Goal: Information Seeking & Learning: Learn about a topic

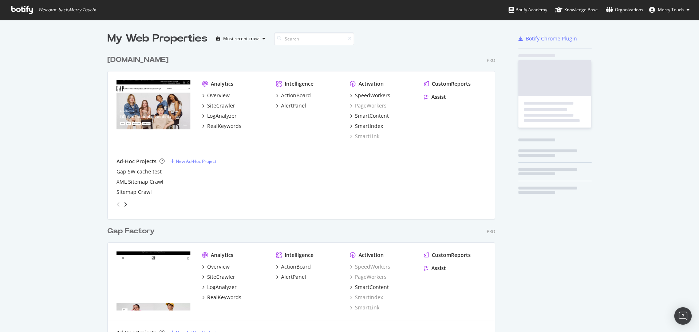
scroll to position [833, 388]
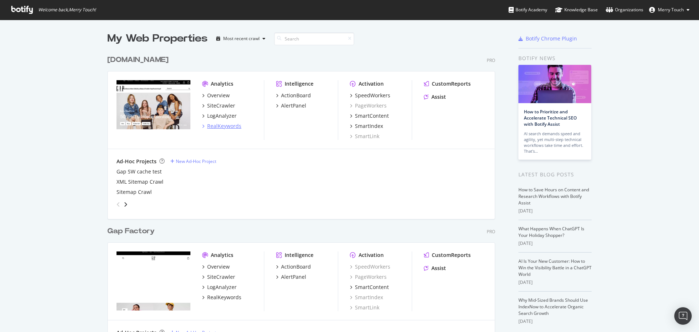
click at [221, 128] on div "RealKeywords" at bounding box center [224, 125] width 34 height 7
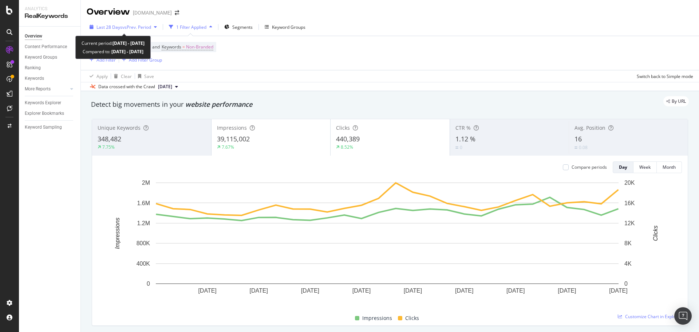
click at [135, 27] on span "vs Prev. Period" at bounding box center [136, 27] width 29 height 6
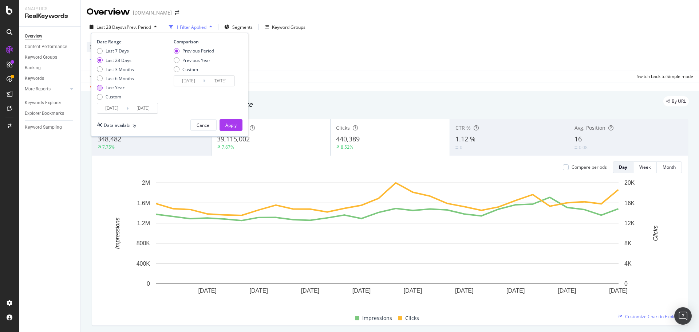
click at [112, 88] on div "Last Year" at bounding box center [115, 87] width 19 height 6
type input "[DATE]"
click at [204, 62] on div "Previous Year" at bounding box center [196, 60] width 28 height 6
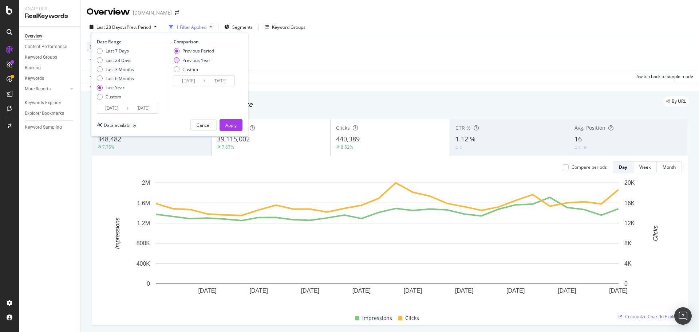
type input "[DATE]"
click at [226, 123] on div "Apply" at bounding box center [230, 125] width 11 height 6
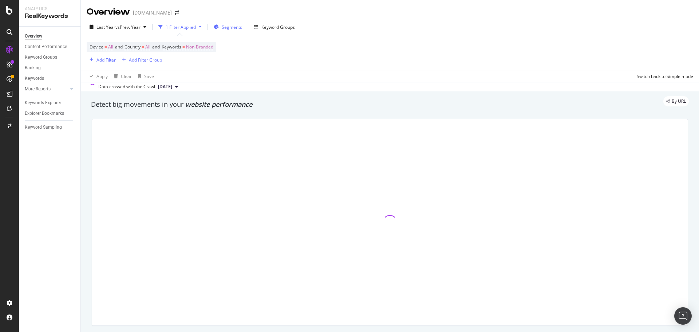
click at [234, 28] on span "Segments" at bounding box center [232, 27] width 20 height 6
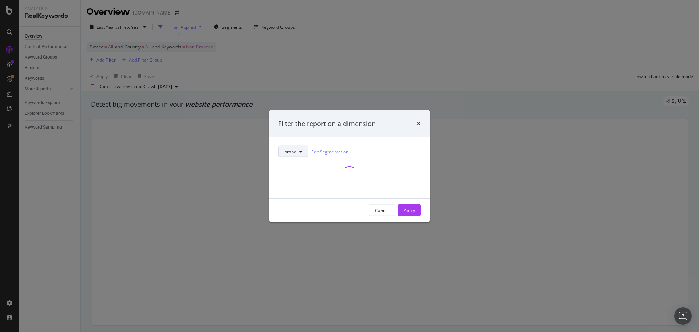
click at [292, 151] on span "brand" at bounding box center [290, 151] width 12 height 6
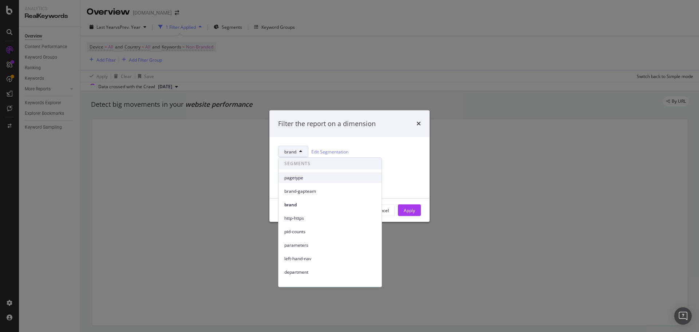
click at [297, 177] on span "pagetype" at bounding box center [329, 177] width 91 height 7
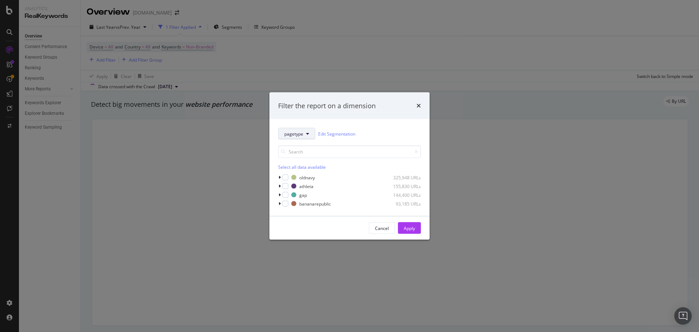
click at [301, 132] on span "pagetype" at bounding box center [293, 133] width 19 height 6
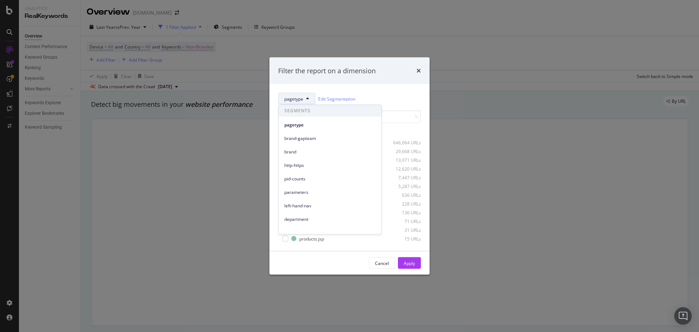
click at [383, 94] on div "pagetype Edit Segmentation" at bounding box center [349, 99] width 143 height 12
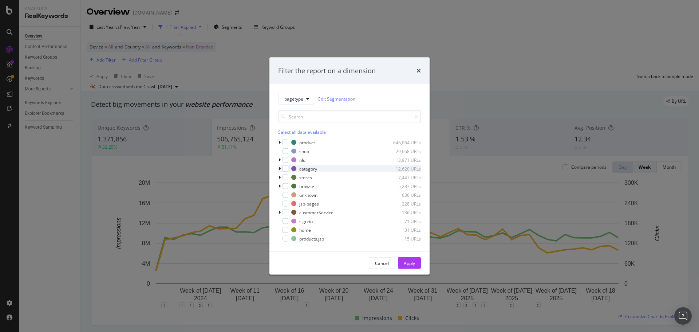
click at [279, 168] on icon "modal" at bounding box center [279, 168] width 2 height 4
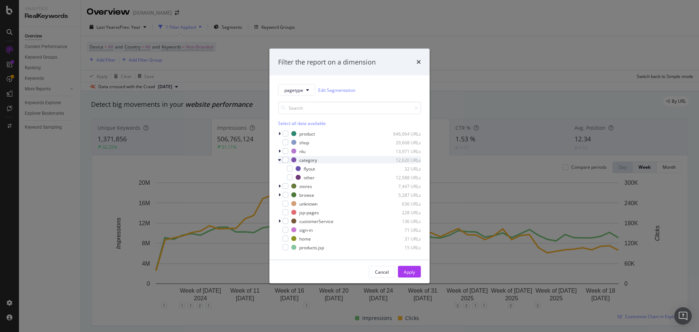
click at [280, 160] on icon "modal" at bounding box center [279, 160] width 3 height 4
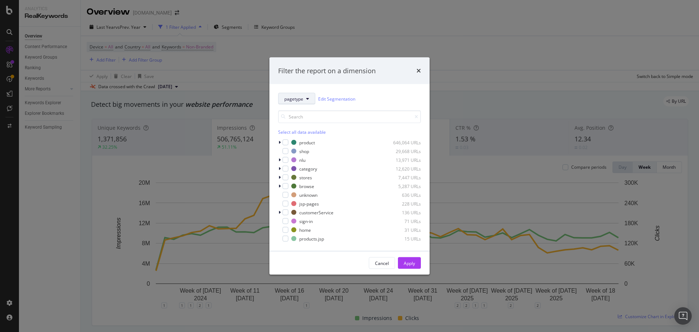
click at [296, 97] on span "pagetype" at bounding box center [293, 98] width 19 height 6
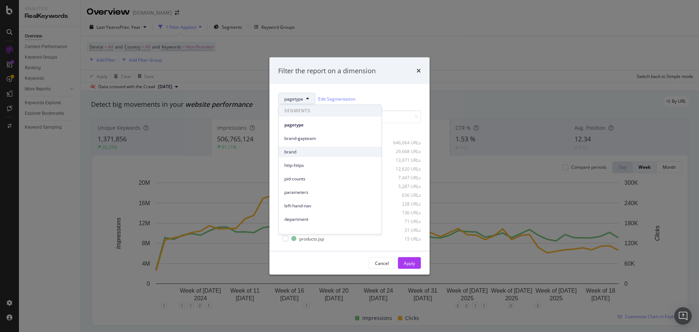
click at [300, 150] on span "brand" at bounding box center [329, 151] width 91 height 7
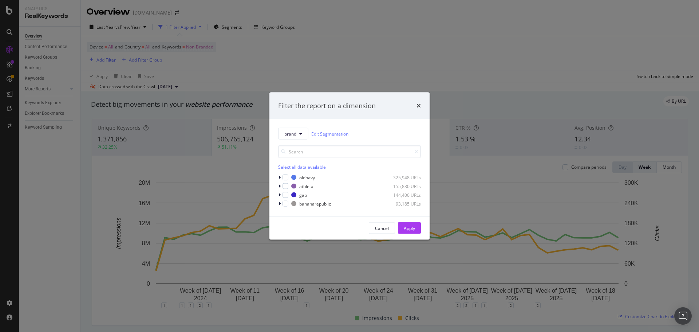
click at [297, 168] on div "Select all data available" at bounding box center [349, 167] width 143 height 6
click at [411, 227] on div "Apply" at bounding box center [409, 228] width 11 height 6
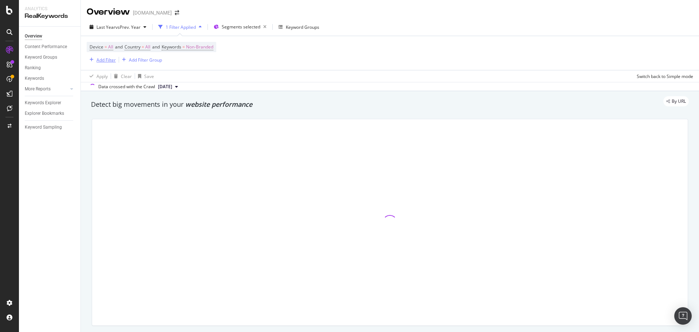
click at [99, 59] on div "Add Filter" at bounding box center [105, 60] width 19 height 6
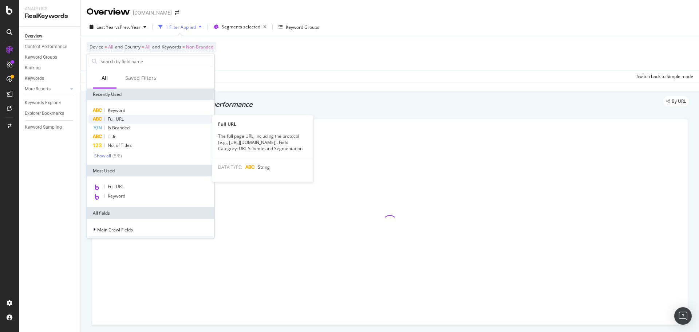
click at [117, 118] on span "Full URL" at bounding box center [116, 119] width 16 height 6
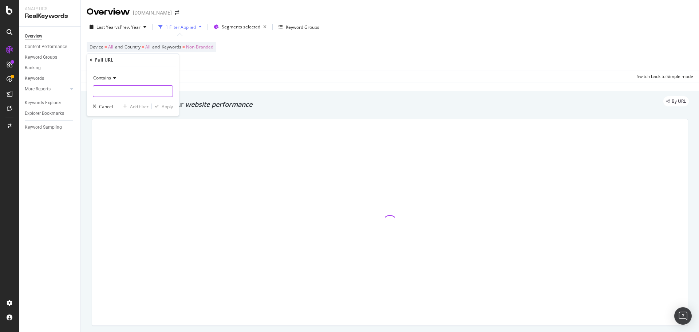
click at [112, 90] on input "text" at bounding box center [132, 91] width 79 height 12
type input "style="
click at [166, 106] on div "Apply" at bounding box center [167, 106] width 11 height 6
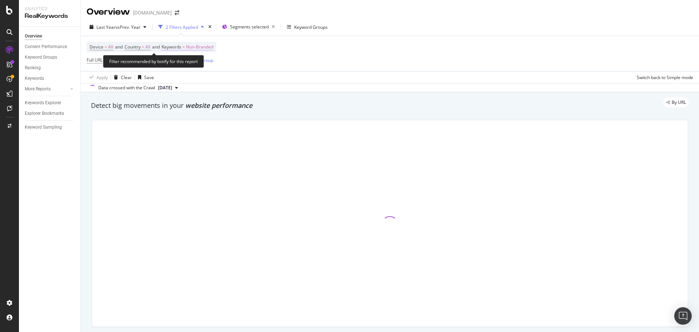
click at [198, 45] on span "Non-Branded" at bounding box center [199, 47] width 27 height 10
click at [197, 63] on span "Non-Branded" at bounding box center [187, 64] width 30 height 6
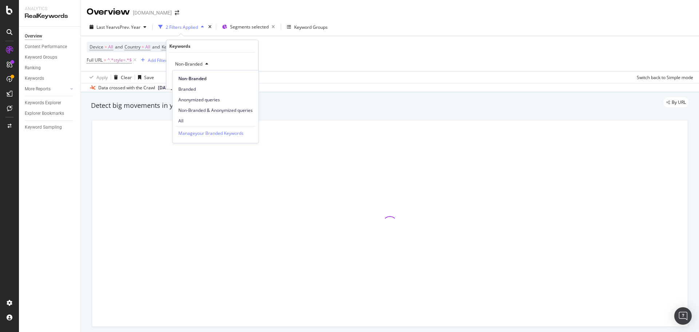
drag, startPoint x: 189, startPoint y: 119, endPoint x: 191, endPoint y: 115, distance: 4.7
click at [234, 81] on icon "button" at bounding box center [236, 79] width 4 height 4
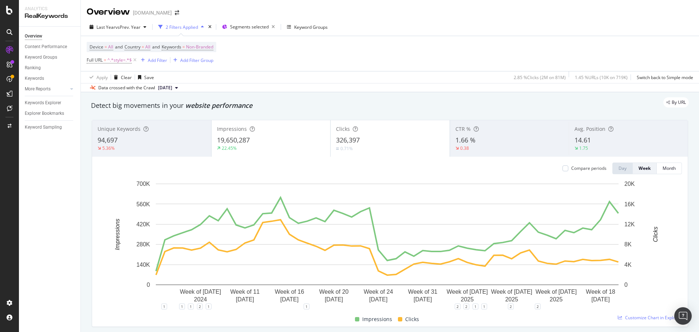
click at [440, 23] on div "Last Year vs Prev. Year 2 Filters Applied Segments selected Keyword Groups" at bounding box center [390, 28] width 618 height 15
